Goal: Information Seeking & Learning: Learn about a topic

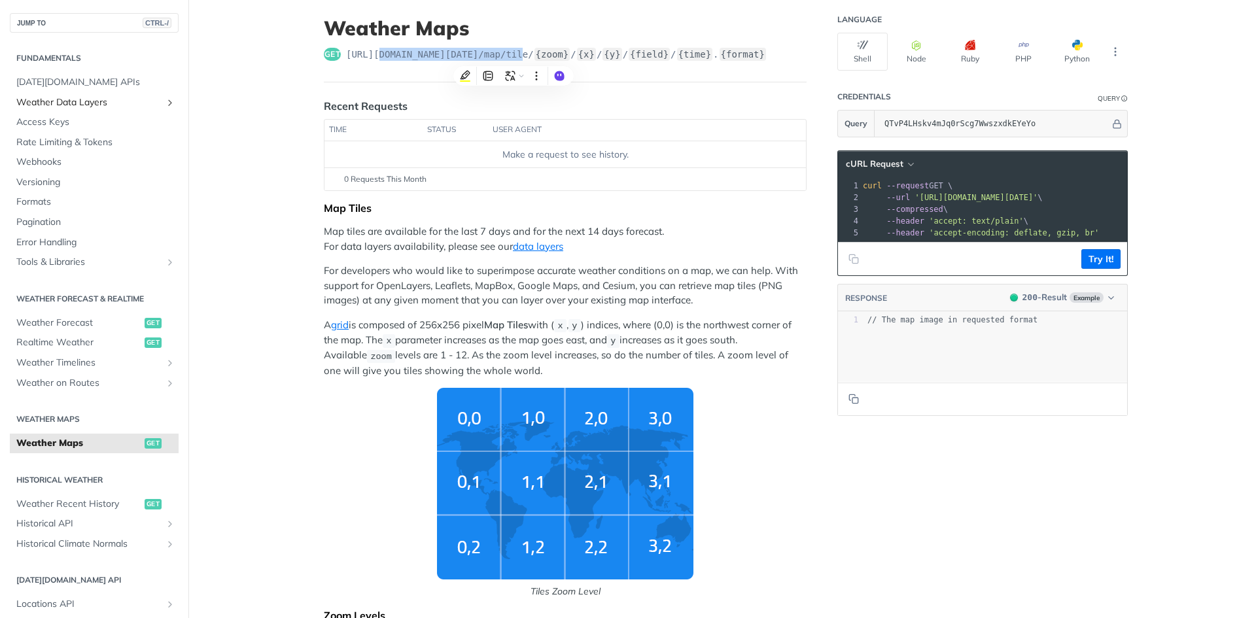
click at [90, 101] on span "Weather Data Layers" at bounding box center [88, 102] width 145 height 13
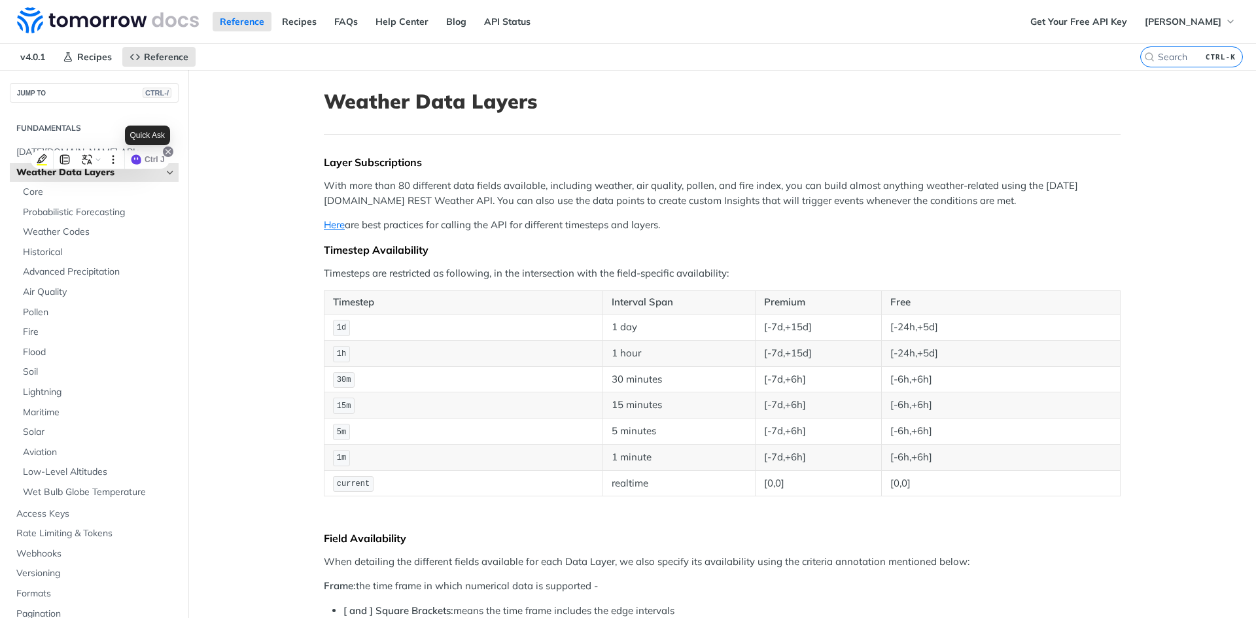
click at [169, 152] on icon at bounding box center [168, 151] width 5 height 5
drag, startPoint x: 141, startPoint y: 159, endPoint x: 166, endPoint y: 152, distance: 25.1
click at [166, 152] on icon at bounding box center [168, 152] width 10 height 10
click at [43, 192] on span "Core" at bounding box center [99, 192] width 152 height 13
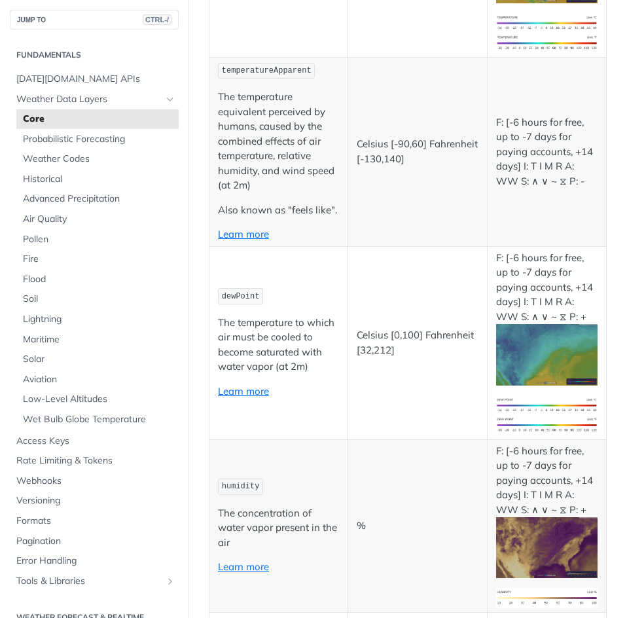
scroll to position [393, 0]
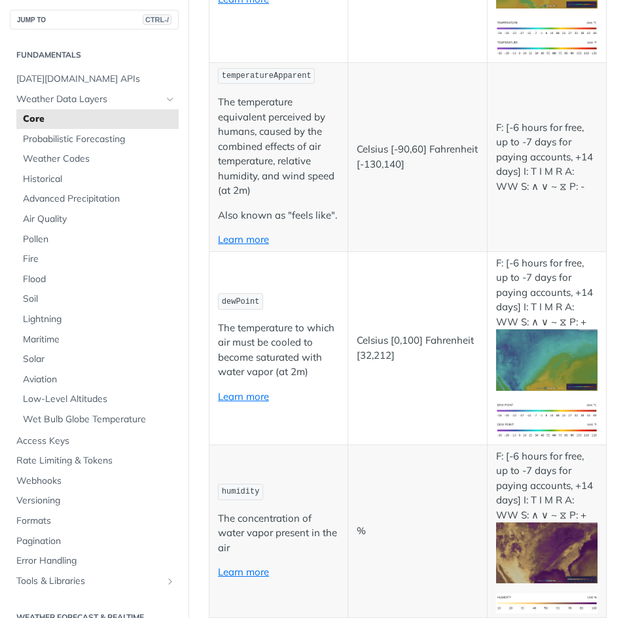
click at [419, 499] on td "%" at bounding box center [417, 530] width 139 height 173
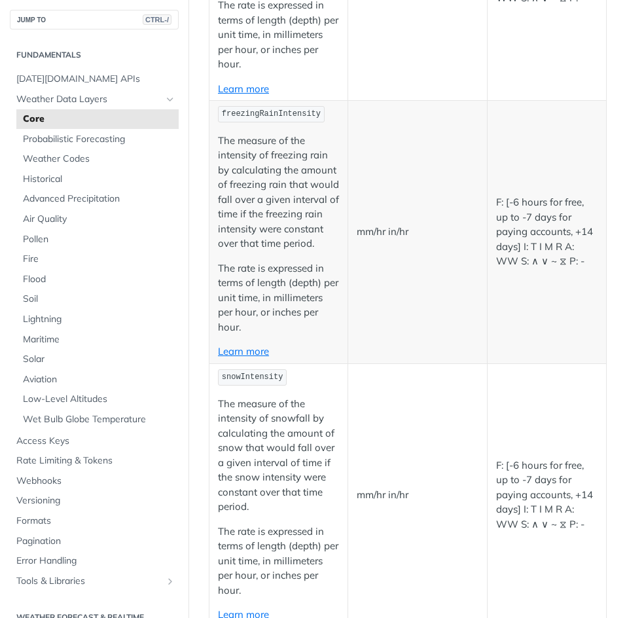
scroll to position [2160, 0]
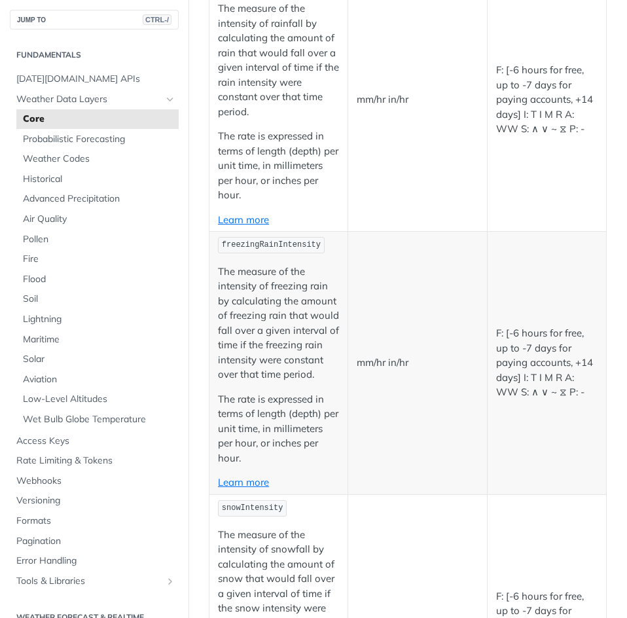
click at [432, 194] on td "mm/hr in/hr" at bounding box center [417, 100] width 139 height 263
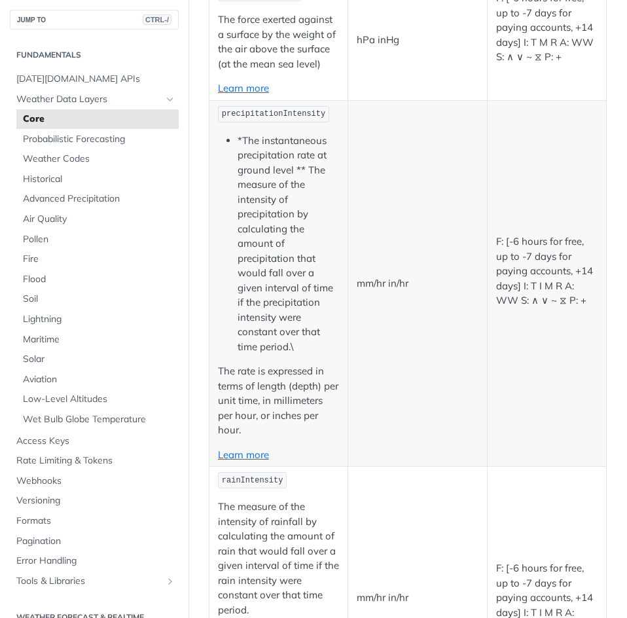
scroll to position [1643, 0]
